Goal: Task Accomplishment & Management: Use online tool/utility

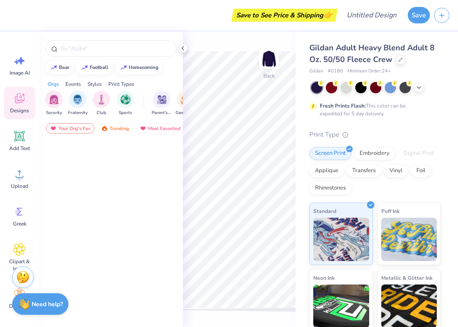
scroll to position [3660, 0]
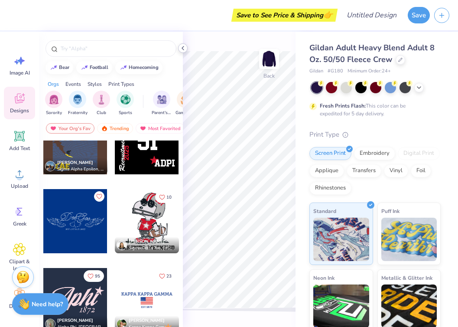
click at [183, 46] on icon at bounding box center [182, 48] width 7 height 7
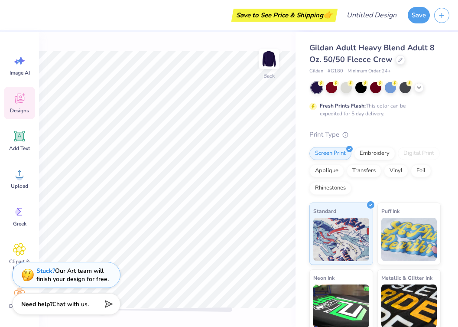
click at [11, 107] on span "Designs" at bounding box center [19, 110] width 19 height 7
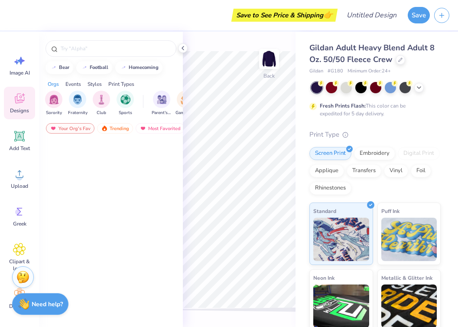
scroll to position [6510, 0]
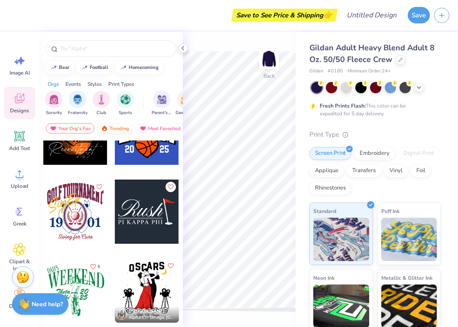
click at [106, 128] on img at bounding box center [104, 128] width 7 height 6
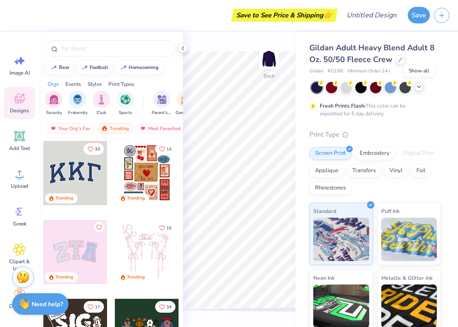
click at [420, 85] on icon at bounding box center [419, 86] width 7 height 7
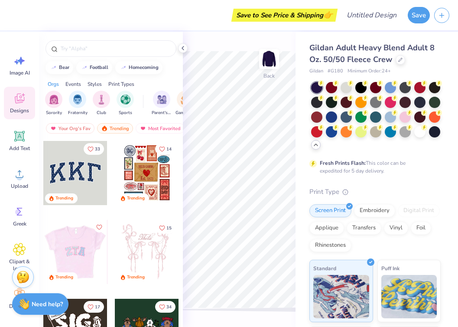
click at [84, 244] on div at bounding box center [75, 252] width 64 height 64
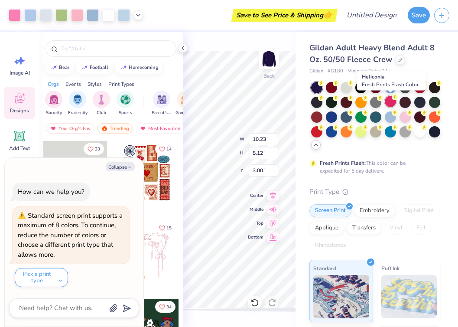
click at [392, 103] on div at bounding box center [390, 101] width 11 height 11
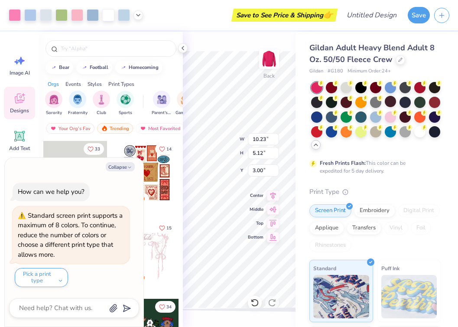
type textarea "x"
type input "4.68"
click at [389, 117] on div at bounding box center [390, 116] width 11 height 11
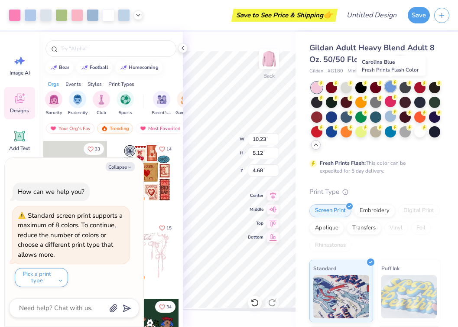
click at [387, 88] on div at bounding box center [390, 86] width 11 height 11
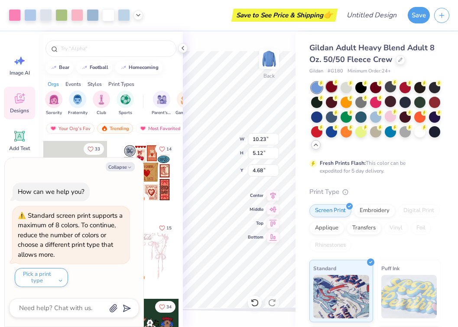
click at [330, 85] on div at bounding box center [331, 86] width 11 height 11
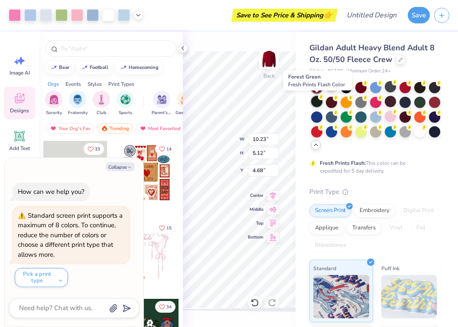
click at [319, 100] on div at bounding box center [316, 101] width 11 height 11
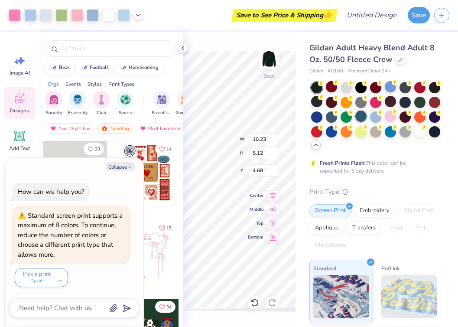
click at [361, 114] on div at bounding box center [360, 116] width 11 height 11
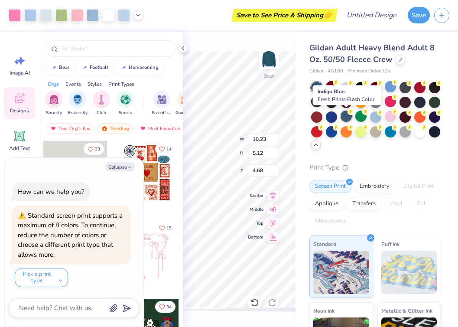
click at [344, 119] on div at bounding box center [346, 116] width 11 height 11
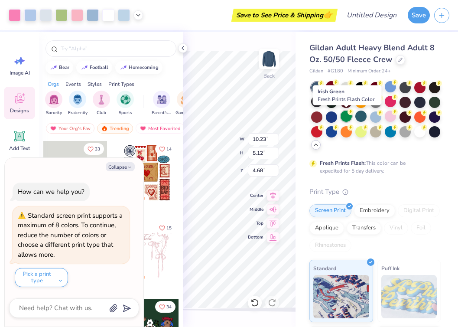
click at [345, 118] on div at bounding box center [346, 116] width 11 height 11
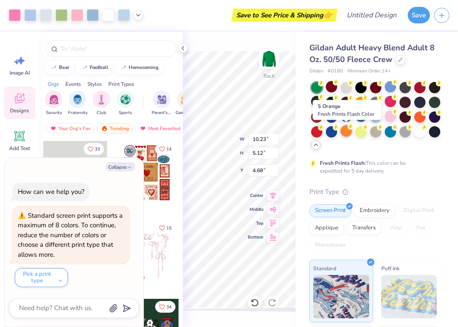
click at [343, 131] on div at bounding box center [346, 130] width 11 height 11
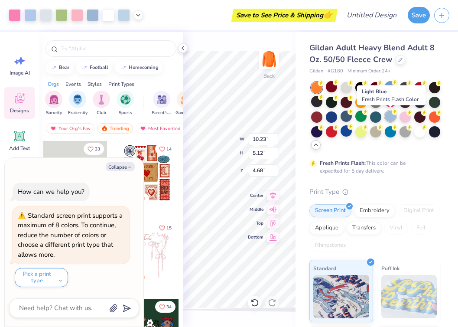
click at [392, 116] on div at bounding box center [390, 116] width 11 height 11
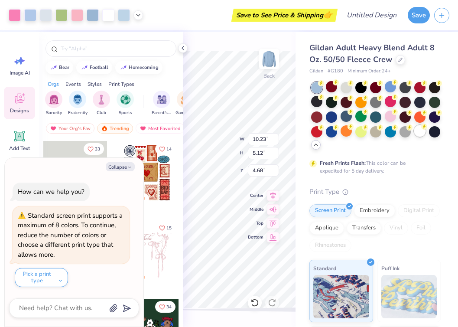
click at [415, 127] on div at bounding box center [419, 130] width 11 height 11
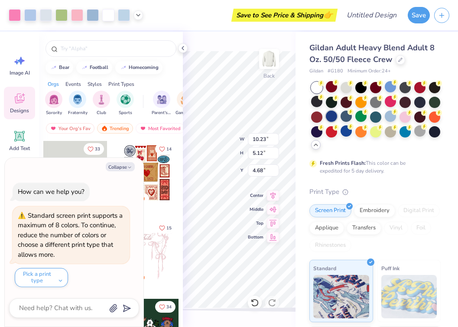
click at [333, 118] on div at bounding box center [331, 116] width 11 height 11
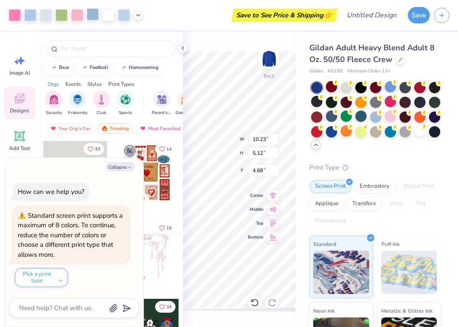
click at [95, 16] on div at bounding box center [93, 14] width 12 height 12
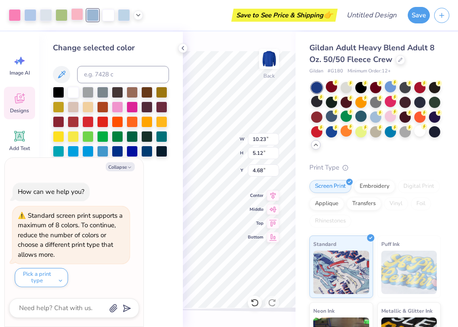
click at [75, 16] on div at bounding box center [77, 14] width 12 height 12
click at [183, 46] on icon at bounding box center [182, 48] width 7 height 7
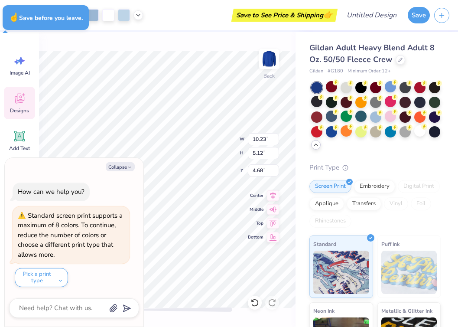
type textarea "x"
